Goal: Purchase product/service

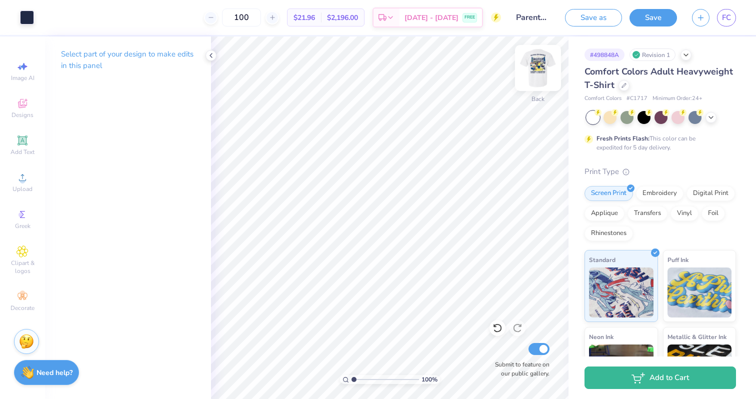
click at [535, 73] on img at bounding box center [538, 68] width 40 height 40
click at [78, 15] on icon at bounding box center [79, 16] width 8 height 8
click at [81, 39] on div at bounding box center [79, 42] width 14 height 14
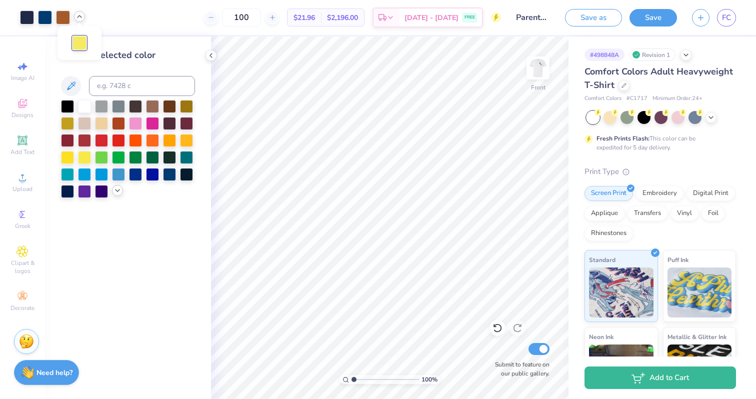
click at [112, 192] on div at bounding box center [117, 190] width 11 height 11
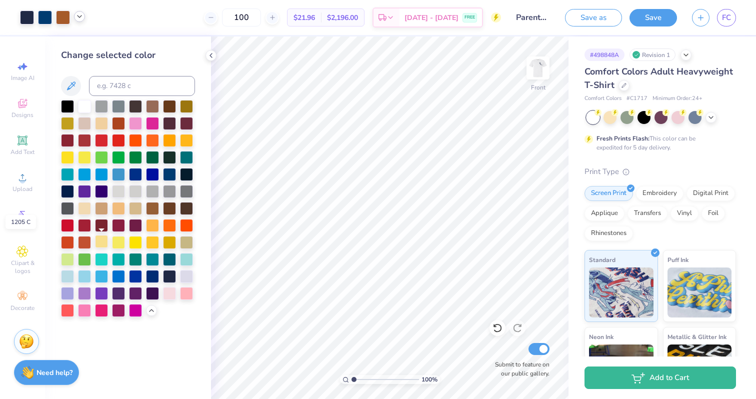
click at [101, 241] on div at bounding box center [101, 241] width 13 height 13
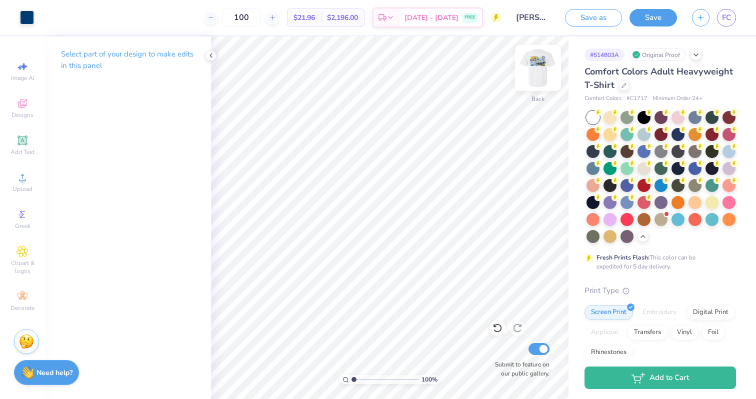
click at [534, 63] on img at bounding box center [538, 68] width 40 height 40
click at [534, 82] on img at bounding box center [538, 68] width 40 height 40
drag, startPoint x: 263, startPoint y: 17, endPoint x: 235, endPoint y: 17, distance: 27.5
click at [235, 17] on input "100" at bounding box center [241, 17] width 39 height 18
type input "8"
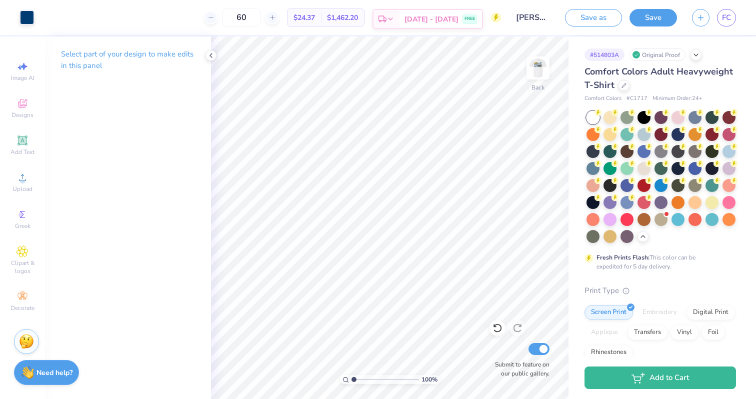
type input "6"
type input "5"
type input "40"
click at [536, 68] on img at bounding box center [538, 68] width 40 height 40
